Goal: Task Accomplishment & Management: Manage account settings

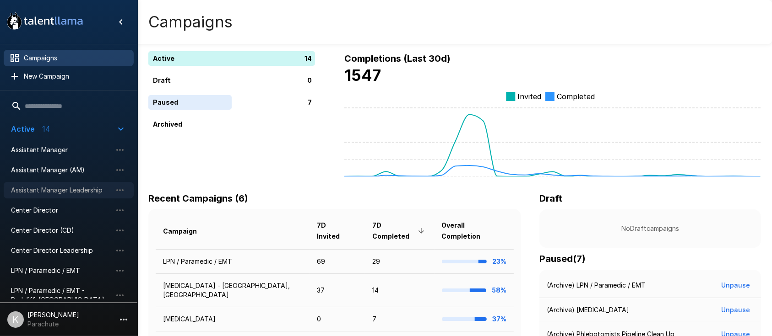
click at [67, 184] on div "Assistant Manager Leadership" at bounding box center [69, 190] width 130 height 16
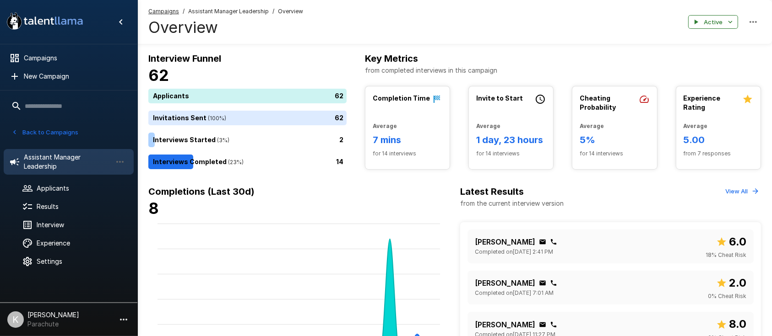
scroll to position [57, 0]
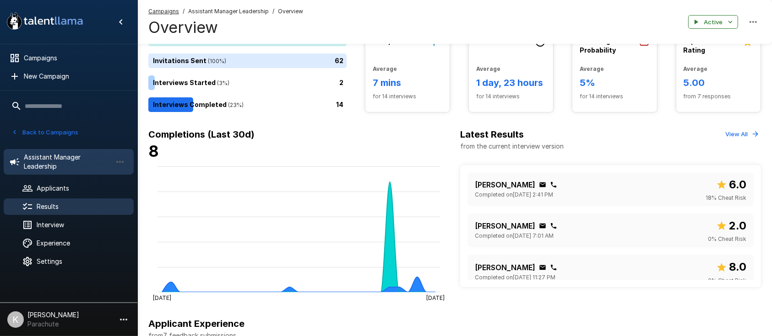
click at [59, 200] on div "Results" at bounding box center [69, 207] width 130 height 16
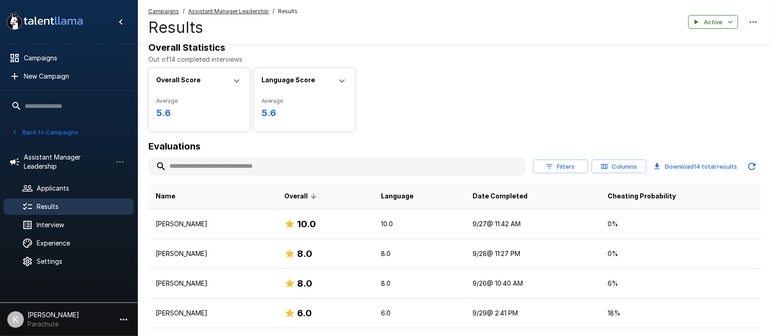
scroll to position [12, 0]
click at [527, 190] on span "Date Completed" at bounding box center [499, 195] width 55 height 11
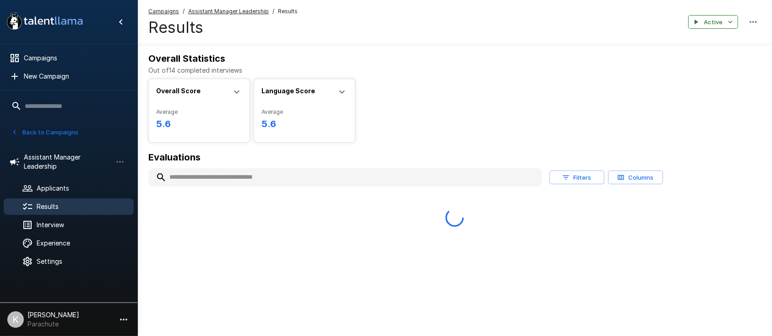
scroll to position [0, 0]
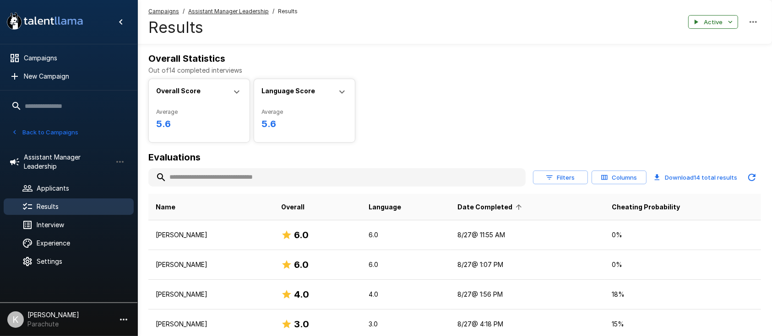
click at [515, 210] on span "Date Completed" at bounding box center [491, 207] width 67 height 11
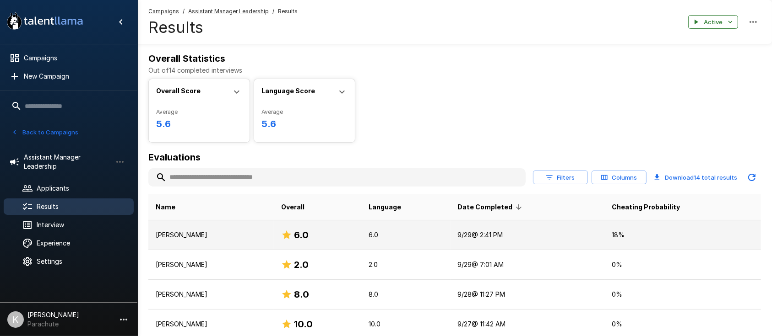
click at [192, 234] on p "[PERSON_NAME]" at bounding box center [211, 235] width 111 height 9
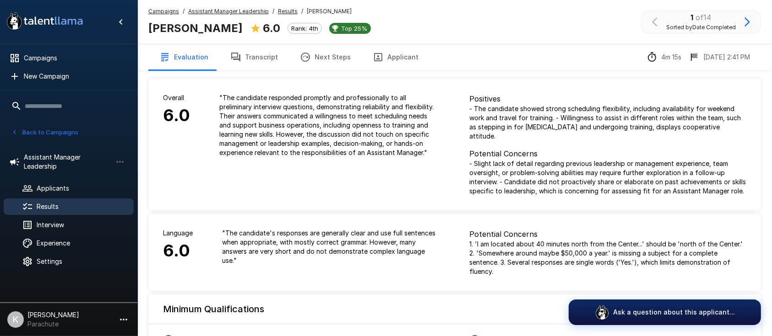
click at [740, 22] on button "button" at bounding box center [747, 22] width 16 height 16
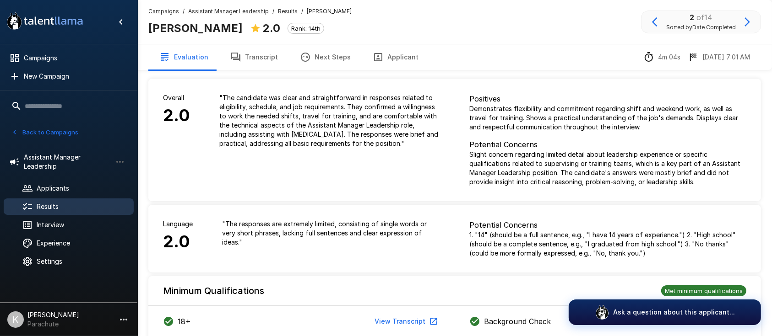
drag, startPoint x: 146, startPoint y: 28, endPoint x: 298, endPoint y: 35, distance: 152.5
click at [298, 35] on div "Campaigns / Assistant Manager Leadership / Results / [PERSON_NAME] [PERSON_NAME…" at bounding box center [454, 22] width 634 height 44
copy b "[PERSON_NAME]"
click at [742, 17] on icon "button" at bounding box center [746, 21] width 11 height 11
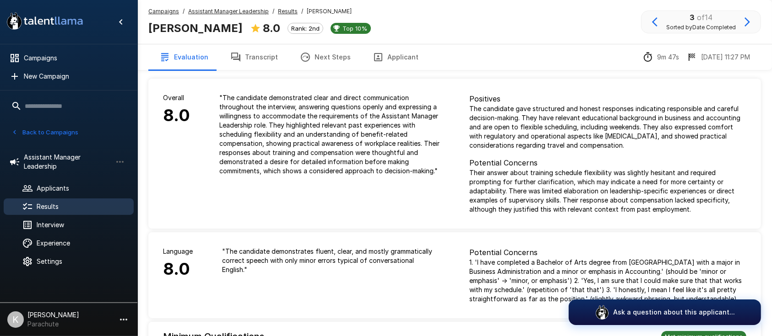
drag, startPoint x: 150, startPoint y: 30, endPoint x: 238, endPoint y: 32, distance: 87.9
click at [238, 32] on div "[PERSON_NAME] 8.0 Rank: 2nd Top 10%" at bounding box center [263, 27] width 230 height 19
copy b "[PERSON_NAME]"
click at [743, 22] on icon "button" at bounding box center [746, 21] width 11 height 11
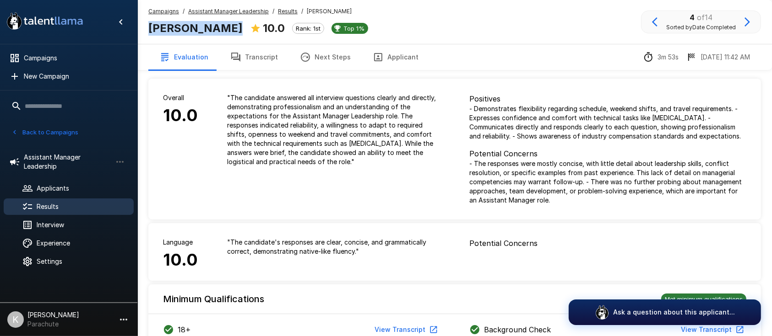
drag, startPoint x: 151, startPoint y: 27, endPoint x: 227, endPoint y: 28, distance: 76.0
click at [227, 28] on div "[PERSON_NAME] 10.0 Rank: 1st Top 1%" at bounding box center [261, 27] width 227 height 19
copy div "[PERSON_NAME]"
click at [749, 22] on icon "button" at bounding box center [746, 21] width 5 height 9
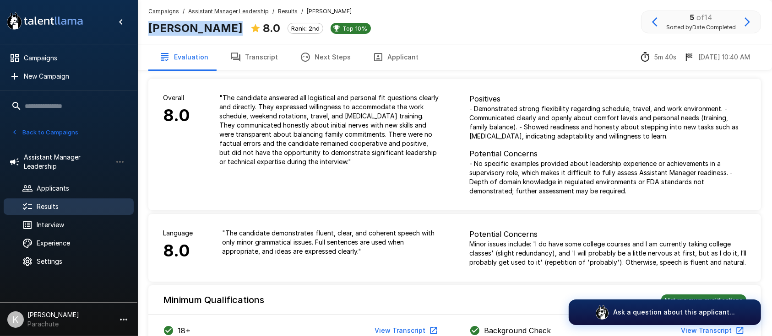
drag, startPoint x: 146, startPoint y: 25, endPoint x: 234, endPoint y: 34, distance: 89.3
click at [234, 34] on div "Campaigns / Assistant Manager Leadership / Results / [PERSON_NAME] [PERSON_NAME…" at bounding box center [454, 22] width 634 height 44
copy b "[PERSON_NAME]"
click at [283, 9] on u "Results" at bounding box center [288, 11] width 20 height 7
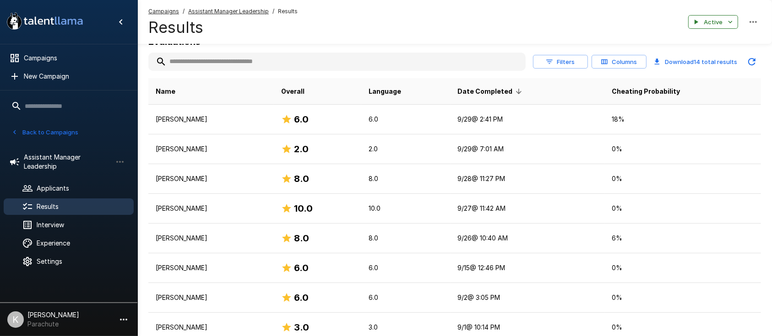
scroll to position [117, 0]
